Goal: Transaction & Acquisition: Obtain resource

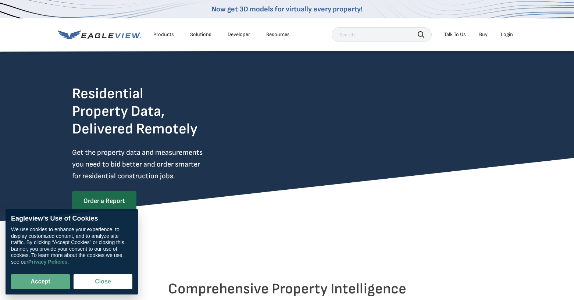
click at [47, 273] on div "Accept Close" at bounding box center [71, 277] width 121 height 24
click at [48, 276] on button "Accept" at bounding box center [40, 281] width 59 height 15
checkbox input "true"
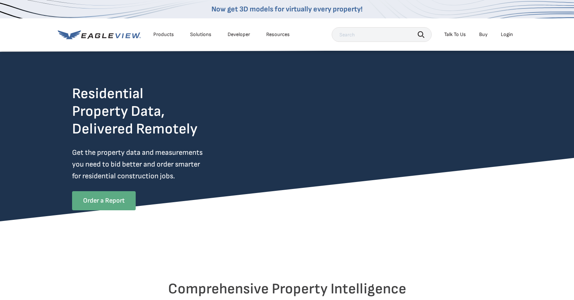
click at [98, 207] on link "Order a Report" at bounding box center [104, 200] width 64 height 19
click at [90, 37] on icon at bounding box center [99, 34] width 83 height 9
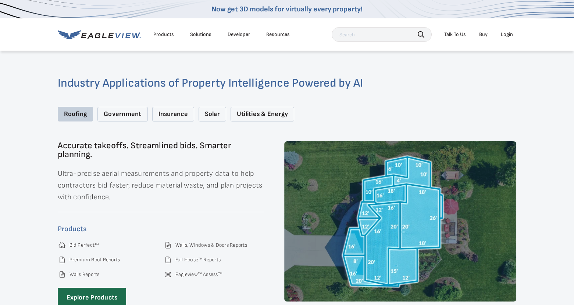
scroll to position [1123, 0]
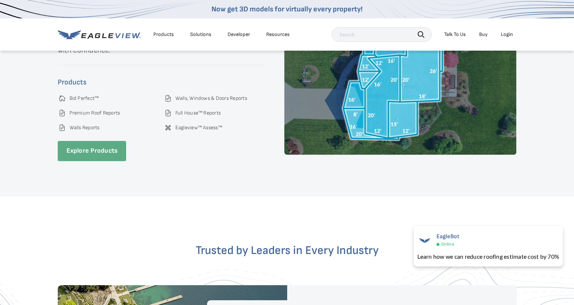
click at [98, 154] on link "Explore Products" at bounding box center [92, 151] width 69 height 20
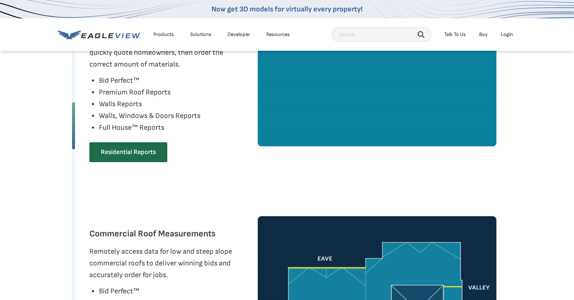
scroll to position [368, 0]
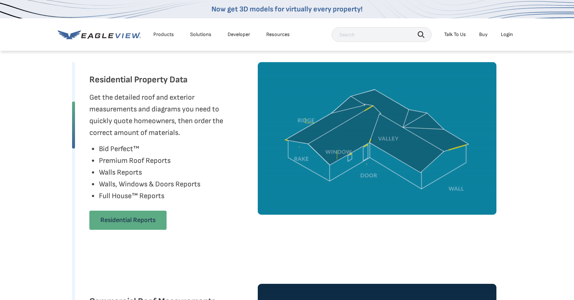
click at [141, 213] on link "Residential Reports" at bounding box center [127, 220] width 77 height 19
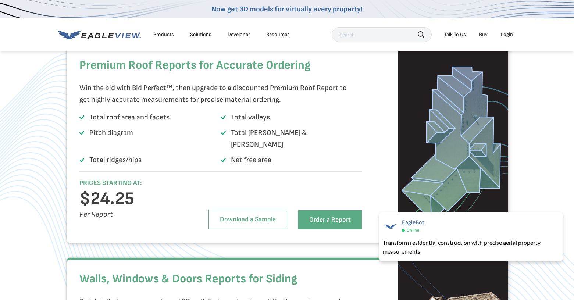
scroll to position [1014, 0]
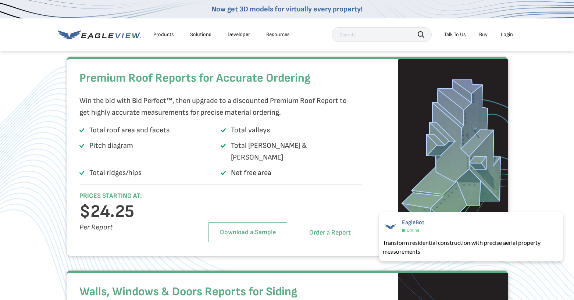
click at [338, 241] on link "Order a Report" at bounding box center [330, 232] width 64 height 19
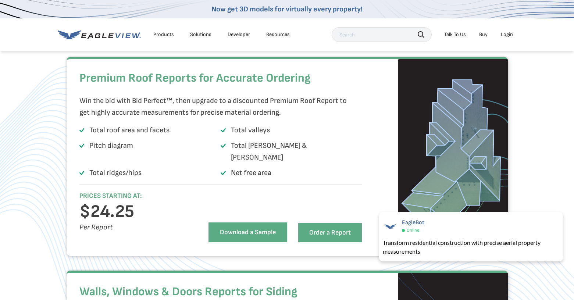
click at [263, 231] on link "Download a Sample" at bounding box center [247, 232] width 79 height 20
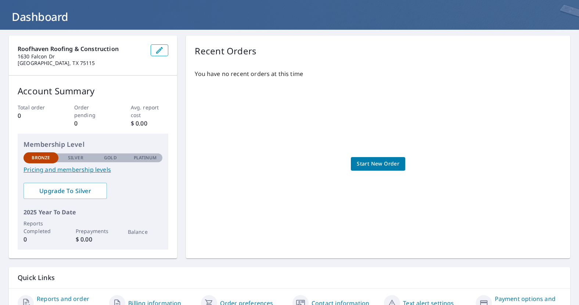
scroll to position [2, 0]
